Goal: Information Seeking & Learning: Learn about a topic

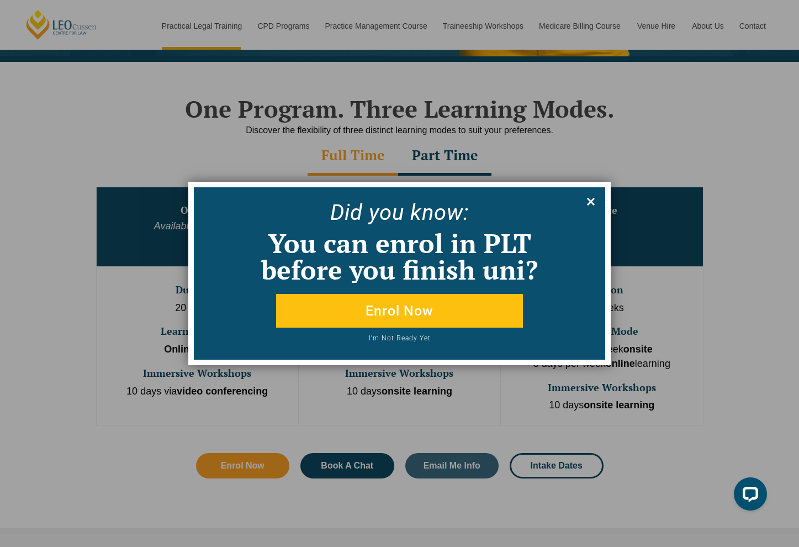
click at [592, 201] on icon at bounding box center [591, 202] width 8 height 8
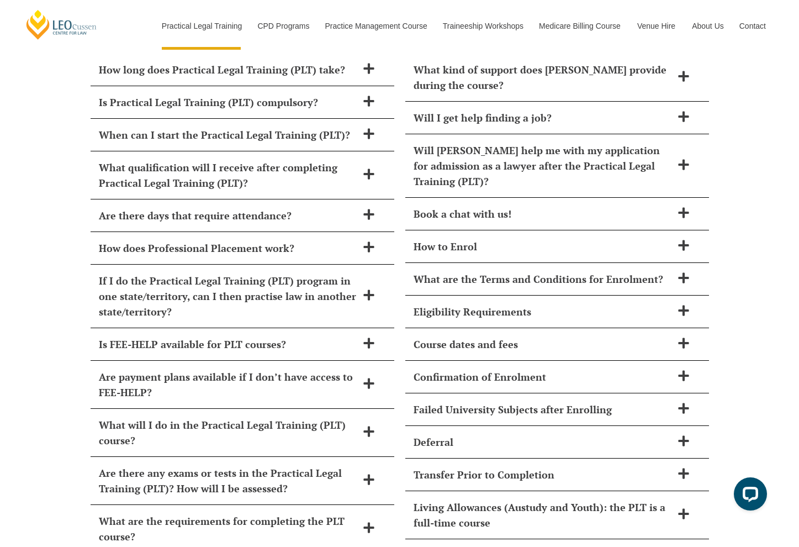
scroll to position [4799, 0]
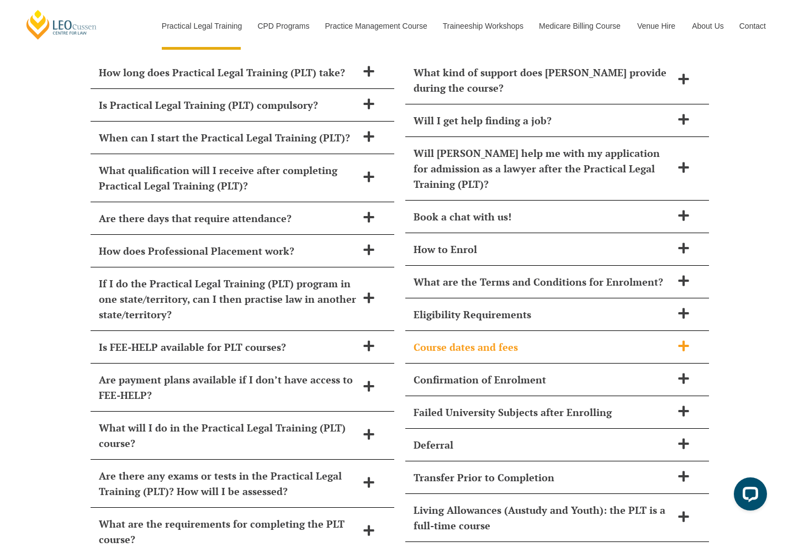
click at [546, 339] on span "Course dates and fees" at bounding box center [543, 346] width 258 height 15
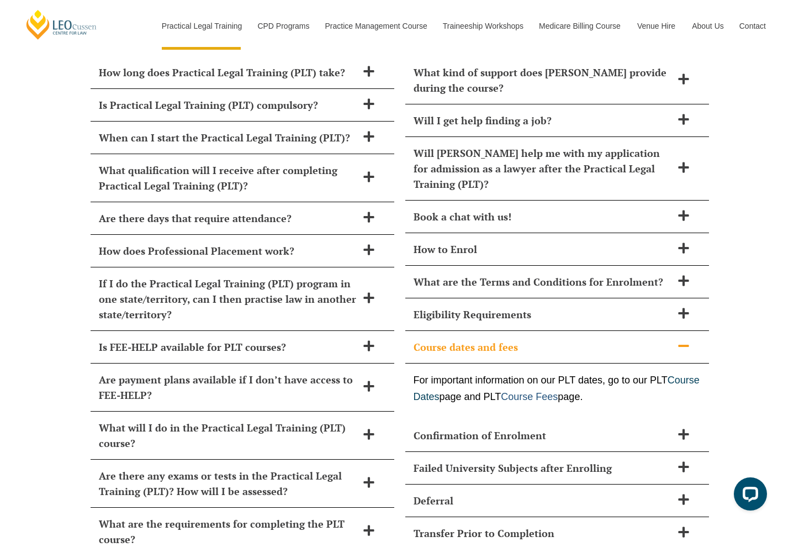
click at [558, 391] on link "Course Fees" at bounding box center [529, 396] width 57 height 11
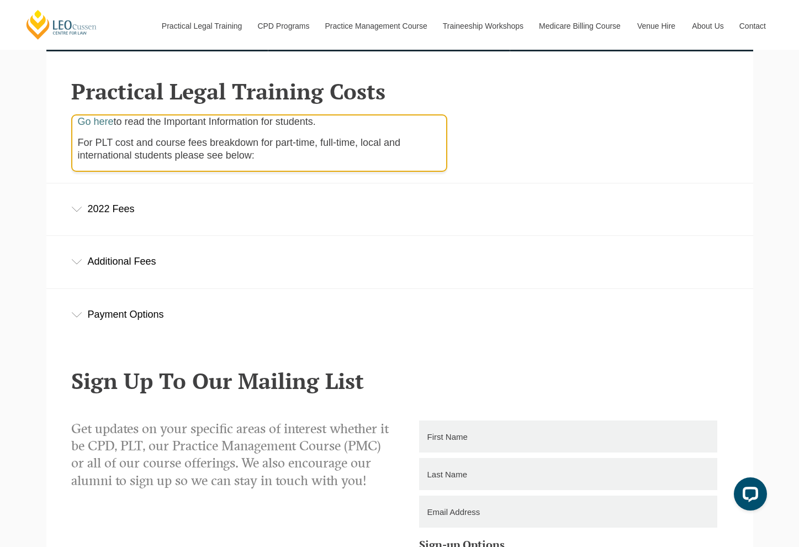
scroll to position [325, 0]
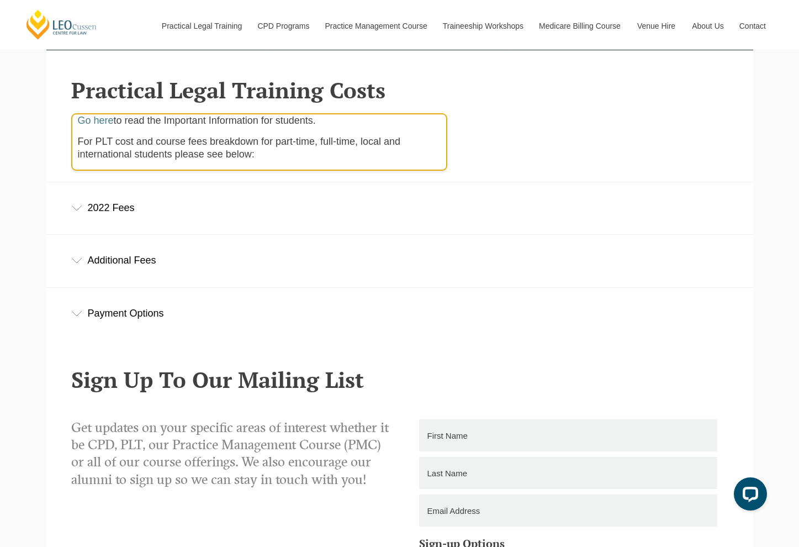
click at [77, 209] on icon at bounding box center [76, 208] width 11 height 6
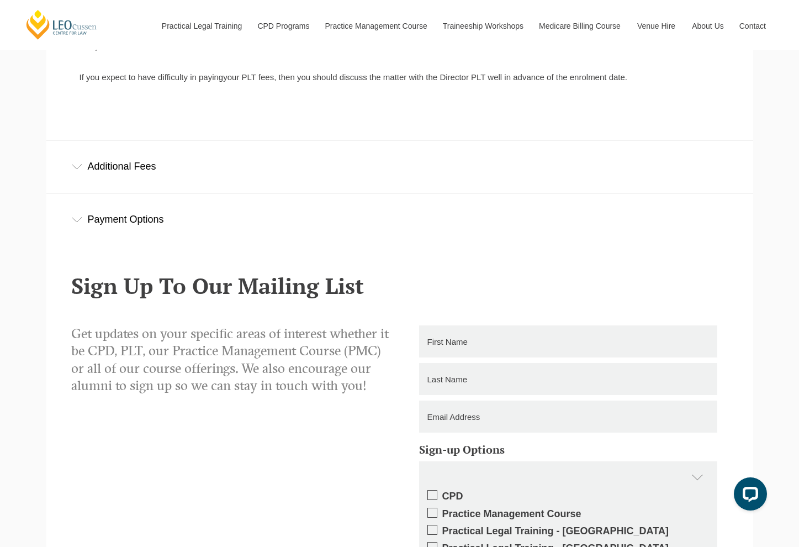
scroll to position [861, 0]
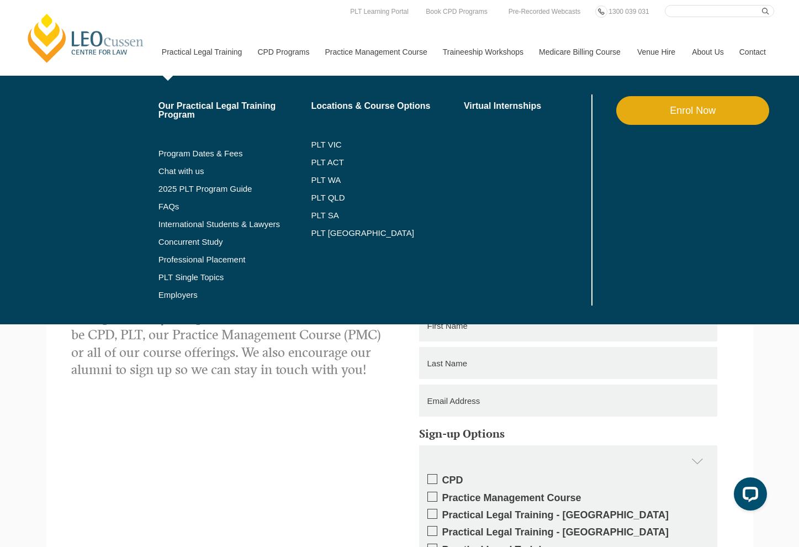
click at [185, 49] on link "Practical Legal Training" at bounding box center [202, 51] width 96 height 47
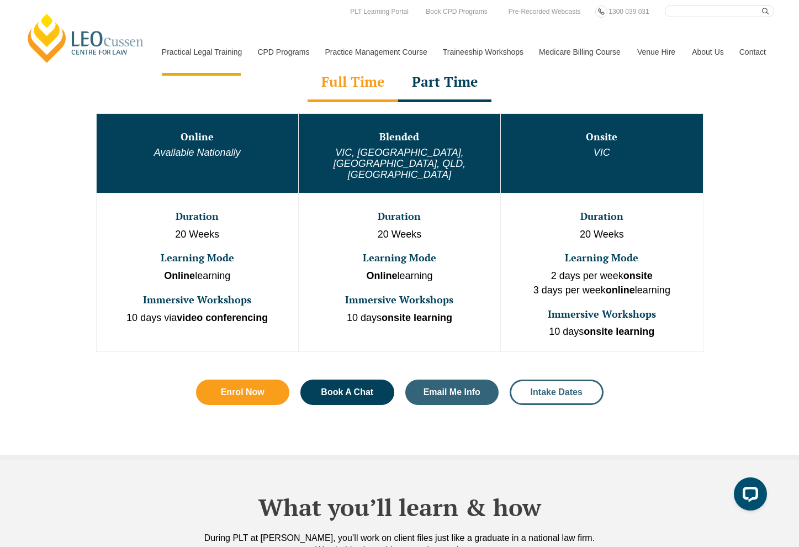
click at [570, 388] on span "Intake Dates" at bounding box center [557, 392] width 52 height 9
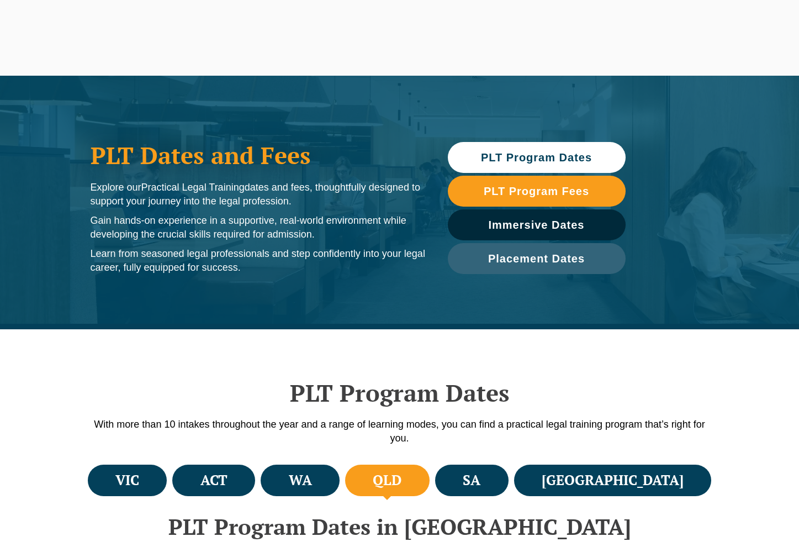
click at [401, 471] on h4 "QLD" at bounding box center [387, 480] width 29 height 18
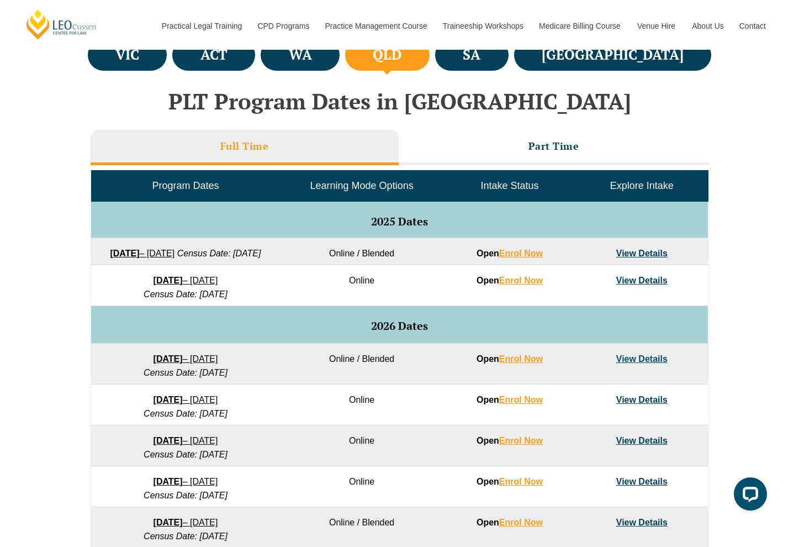
scroll to position [431, 0]
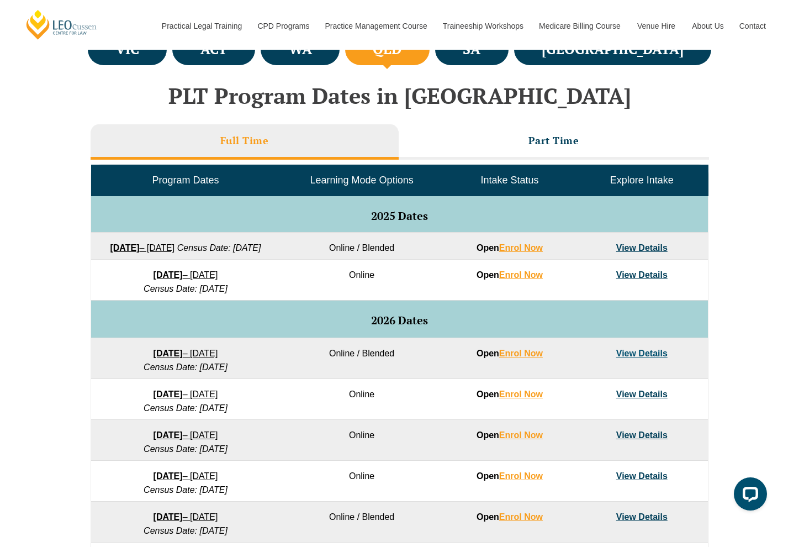
click at [642, 250] on link "View Details" at bounding box center [641, 247] width 51 height 9
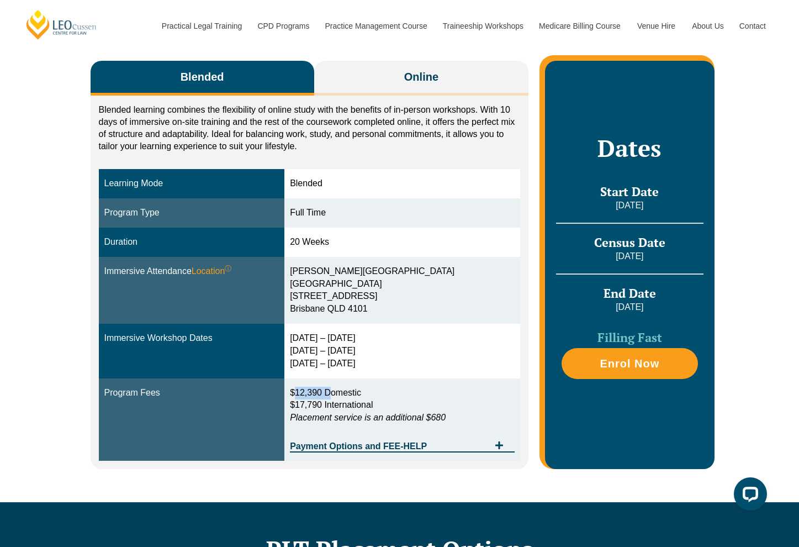
drag, startPoint x: 302, startPoint y: 387, endPoint x: 333, endPoint y: 387, distance: 30.9
click at [333, 388] on span "$12,390 Domestic" at bounding box center [325, 392] width 71 height 9
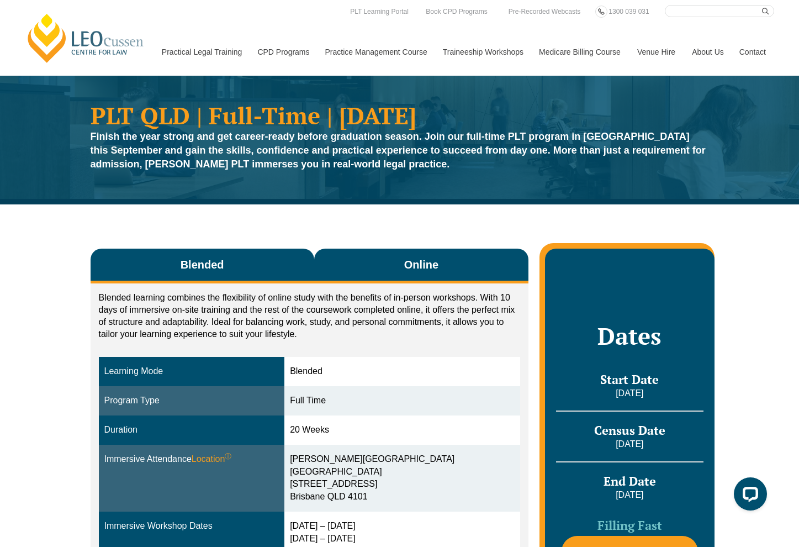
click at [376, 274] on button "Online" at bounding box center [421, 266] width 215 height 35
